Goal: Use online tool/utility: Utilize a website feature to perform a specific function

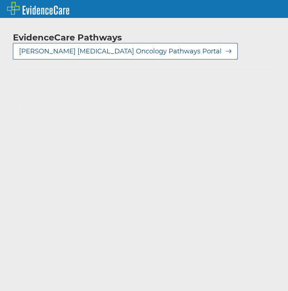
click at [42, 166] on div "Select..." at bounding box center [33, 170] width 20 height 8
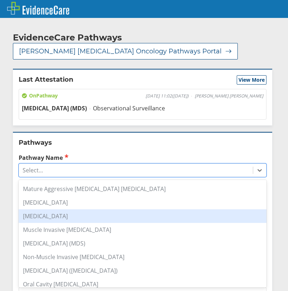
scroll to position [430, 0]
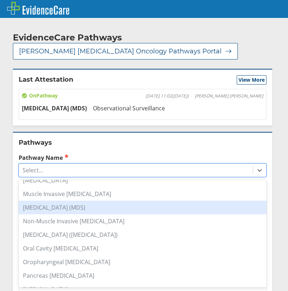
click at [44, 203] on div "[MEDICAL_DATA] (MDS)" at bounding box center [143, 208] width 248 height 14
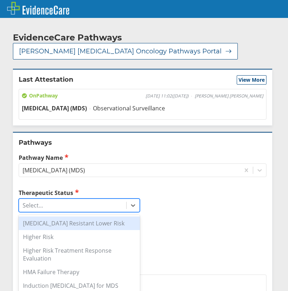
click at [60, 199] on div "Select..." at bounding box center [72, 205] width 107 height 12
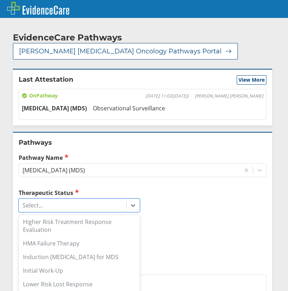
scroll to position [0, 0]
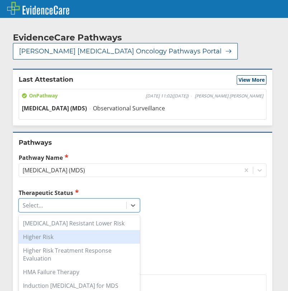
click at [31, 232] on div "Higher Risk" at bounding box center [79, 237] width 121 height 14
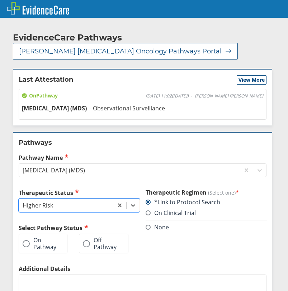
click at [26, 240] on span at bounding box center [26, 243] width 7 height 7
click at [0, 0] on input "On Pathway" at bounding box center [0, 0] width 0 height 0
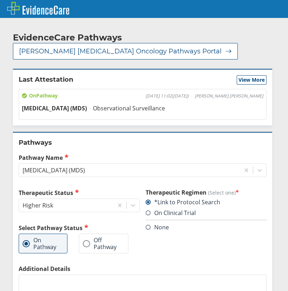
scroll to position [72, 0]
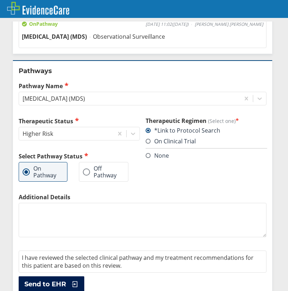
click at [53, 280] on span "Send to EHR" at bounding box center [45, 284] width 42 height 9
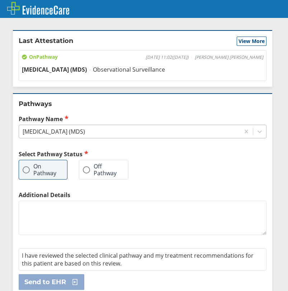
scroll to position [0, 0]
